Goal: Transaction & Acquisition: Purchase product/service

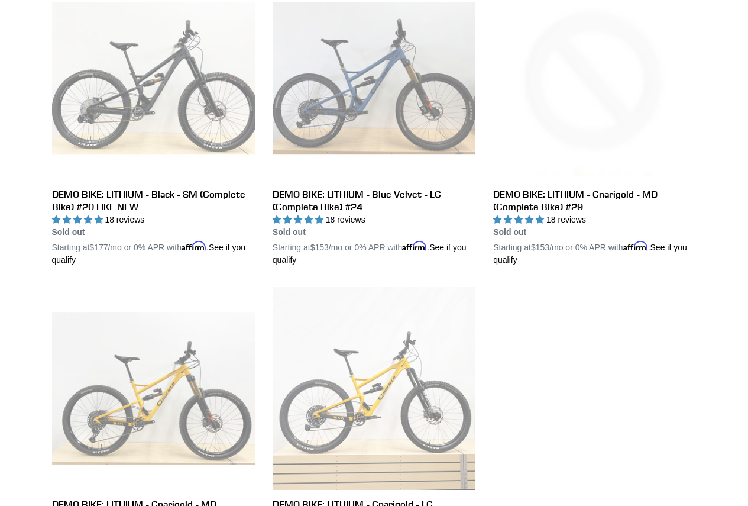
scroll to position [650, 0]
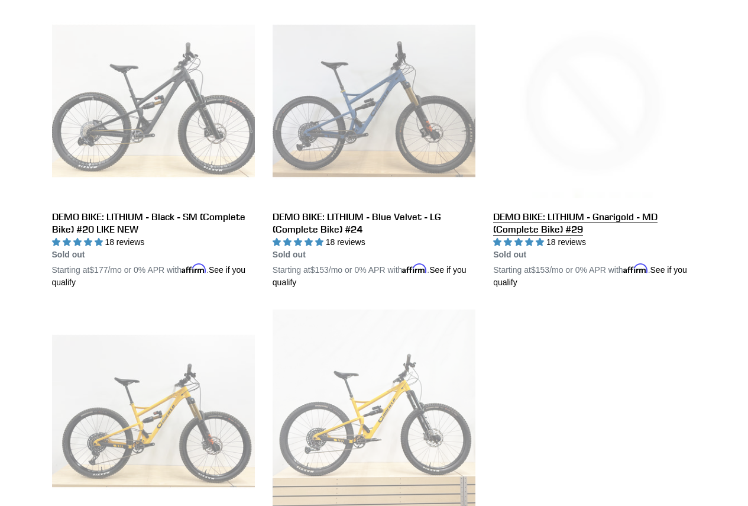
click at [598, 116] on link "DEMO BIKE: LITHIUM - Gnarigold - MD (Complete Bike) #29" at bounding box center [594, 143] width 203 height 289
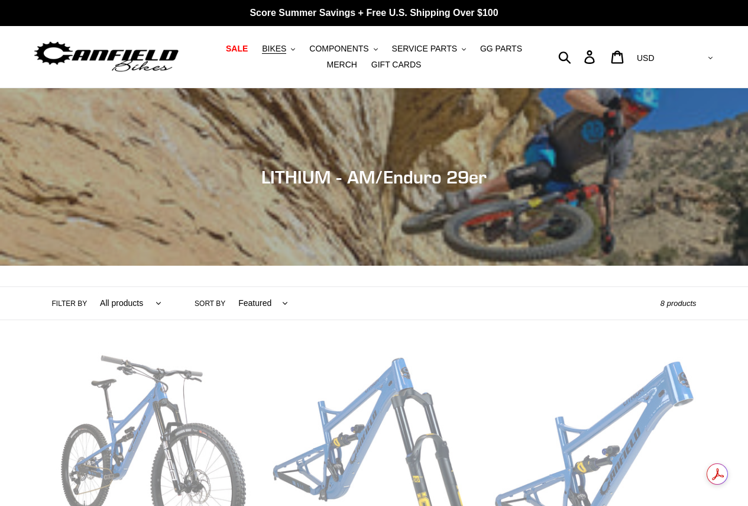
scroll to position [650, 0]
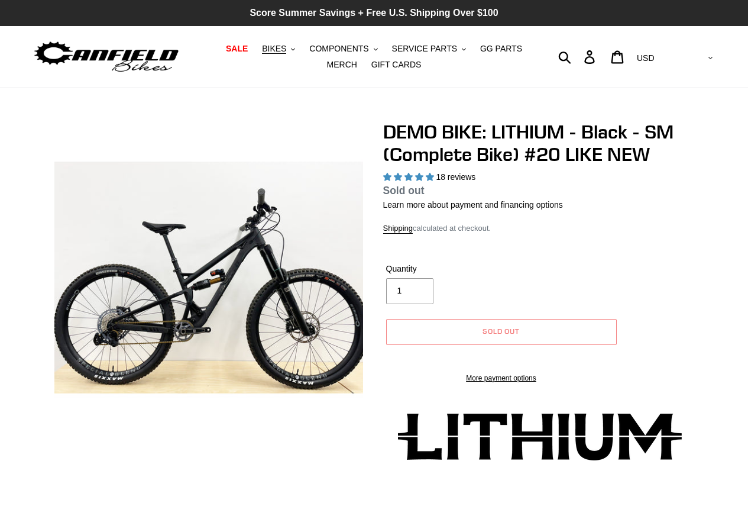
select select "highest-rating"
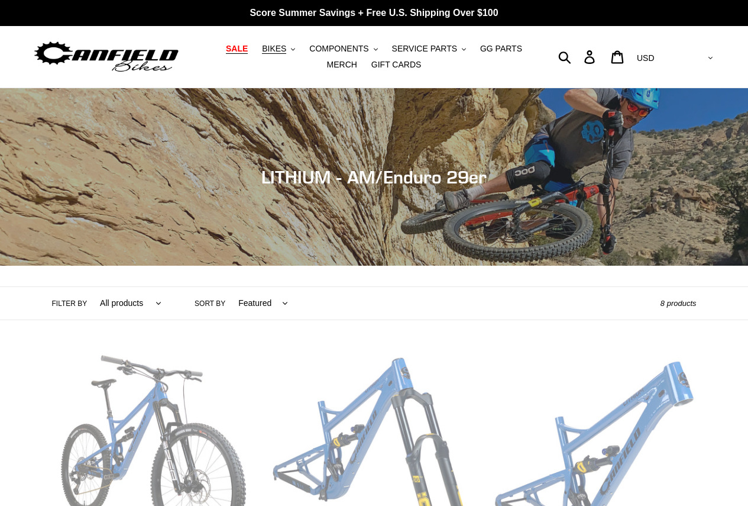
click at [226, 48] on span "SALE" at bounding box center [237, 49] width 22 height 10
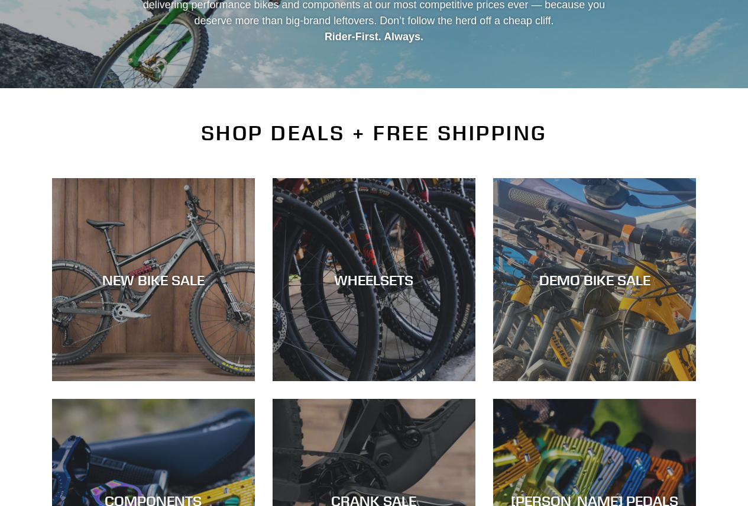
scroll to position [296, 0]
